Goal: Communication & Community: Answer question/provide support

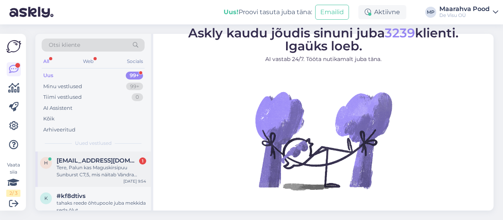
click at [102, 169] on div "Tere, Palun kas Maguskirsipuu Sunburst C7,5, mis näitab Vändra kaupluses 1tk, o…" at bounding box center [102, 171] width 90 height 14
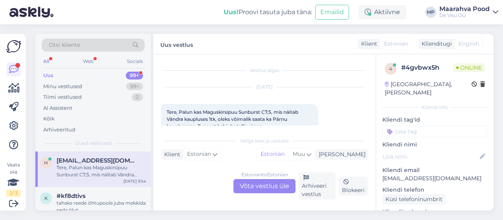
scroll to position [17, 0]
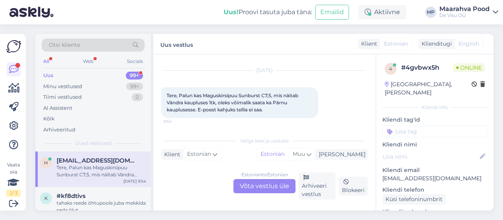
click at [205, 176] on div "Estonian to Estonian Võta vestlus üle Arhiveeri vestlus Blokeeri" at bounding box center [264, 185] width 207 height 27
click at [259, 189] on div "Estonian to Estonian Võta vestlus üle" at bounding box center [265, 186] width 62 height 14
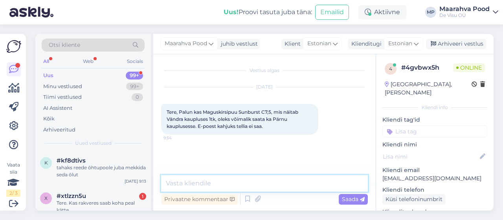
click at [218, 182] on textarea at bounding box center [264, 183] width 207 height 17
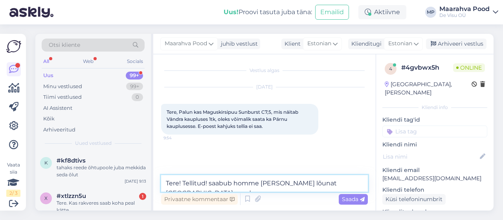
type textarea "Tere! Tellitud! saabub homme [PERSON_NAME] lõunat [GEOGRAPHIC_DATA] poodi"
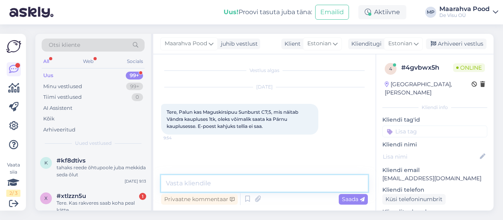
scroll to position [9, 0]
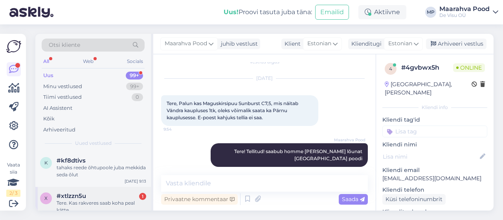
click at [106, 199] on div "#xtlzzn5u 1" at bounding box center [102, 195] width 90 height 7
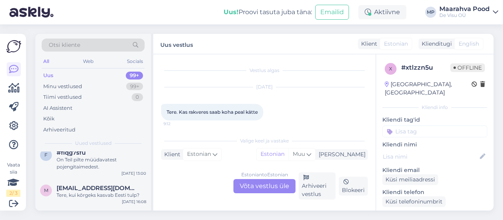
scroll to position [39, 0]
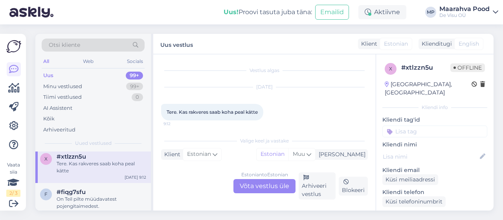
click at [267, 70] on div "Vestlus algas" at bounding box center [264, 70] width 207 height 7
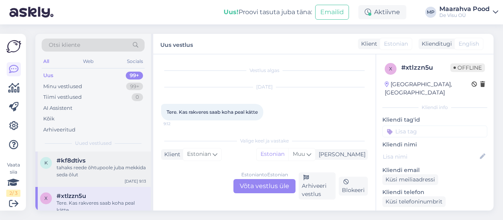
click at [107, 172] on div "tahaks reede õhtupoole juba mekkida seda õlut" at bounding box center [102, 171] width 90 height 14
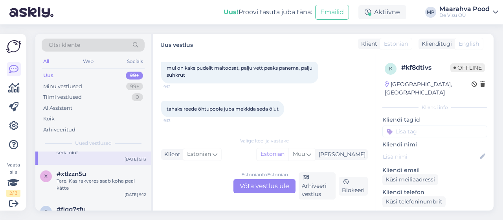
scroll to position [39, 0]
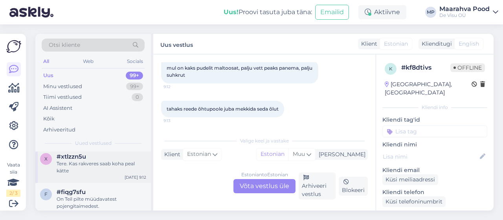
click at [105, 170] on div "Tere. Kas rakveres saab koha peal kätte" at bounding box center [102, 167] width 90 height 14
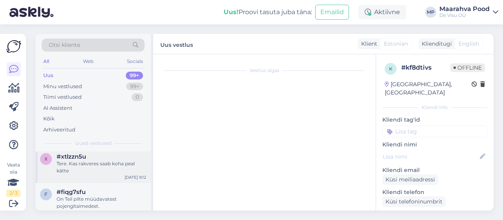
scroll to position [3, 0]
